Goal: Communication & Community: Answer question/provide support

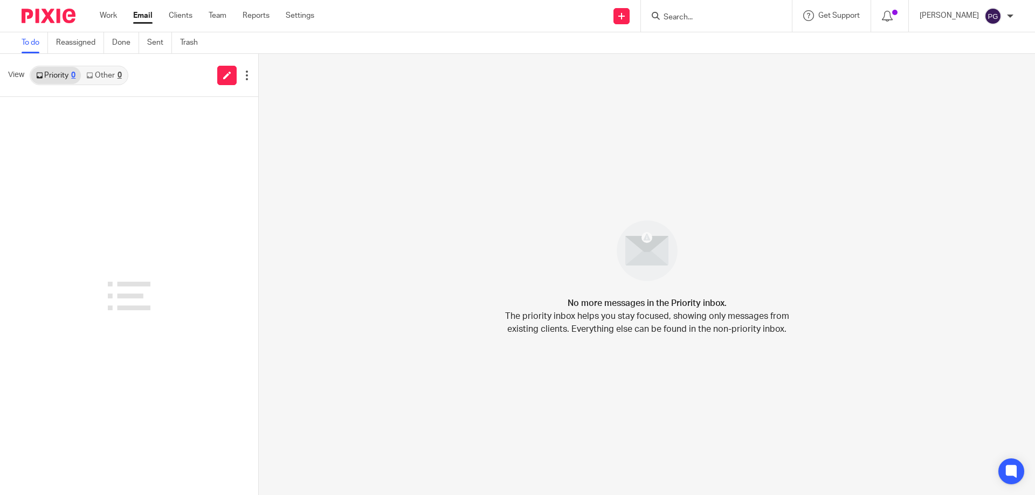
click at [137, 15] on link "Email" at bounding box center [142, 15] width 19 height 11
click at [103, 75] on link "Other 1" at bounding box center [104, 75] width 46 height 17
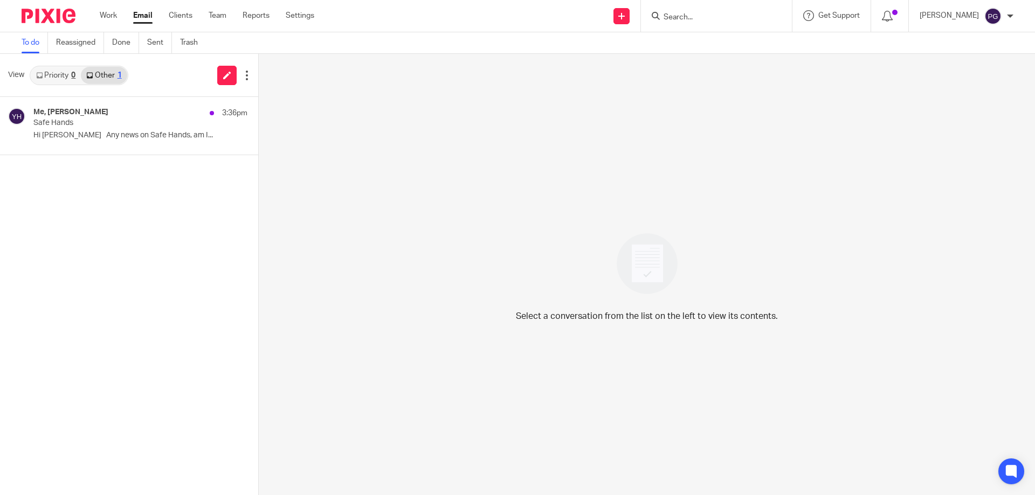
click at [91, 116] on h4 "Me, [PERSON_NAME]" at bounding box center [70, 112] width 75 height 9
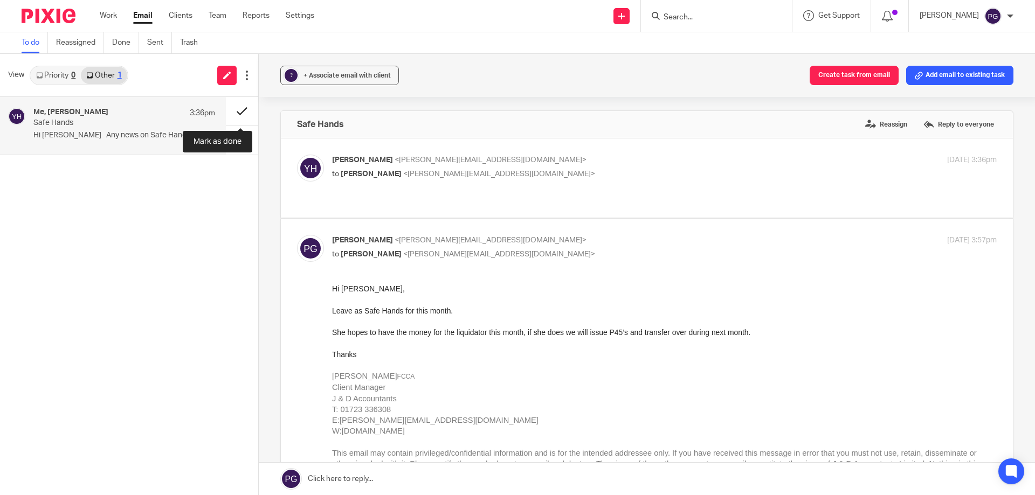
click at [242, 105] on button at bounding box center [242, 111] width 32 height 29
